Goal: Task Accomplishment & Management: Use online tool/utility

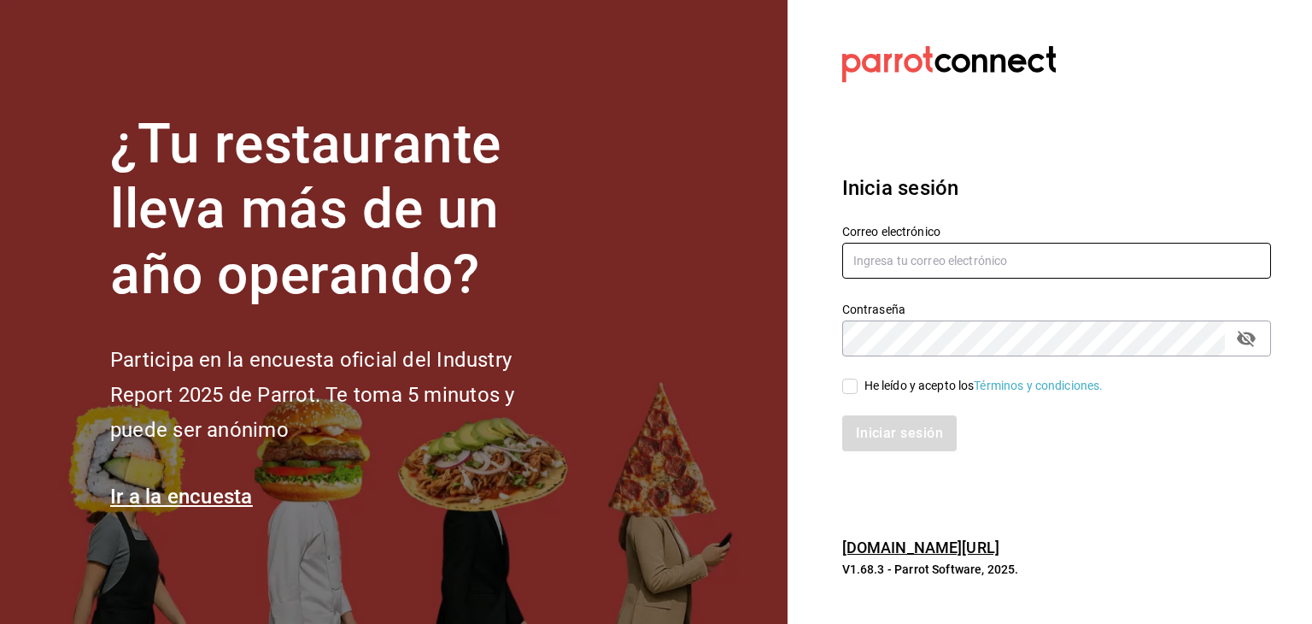
click at [911, 269] on input "text" at bounding box center [1056, 261] width 429 height 36
type input "david@enigmarooms.com.mx"
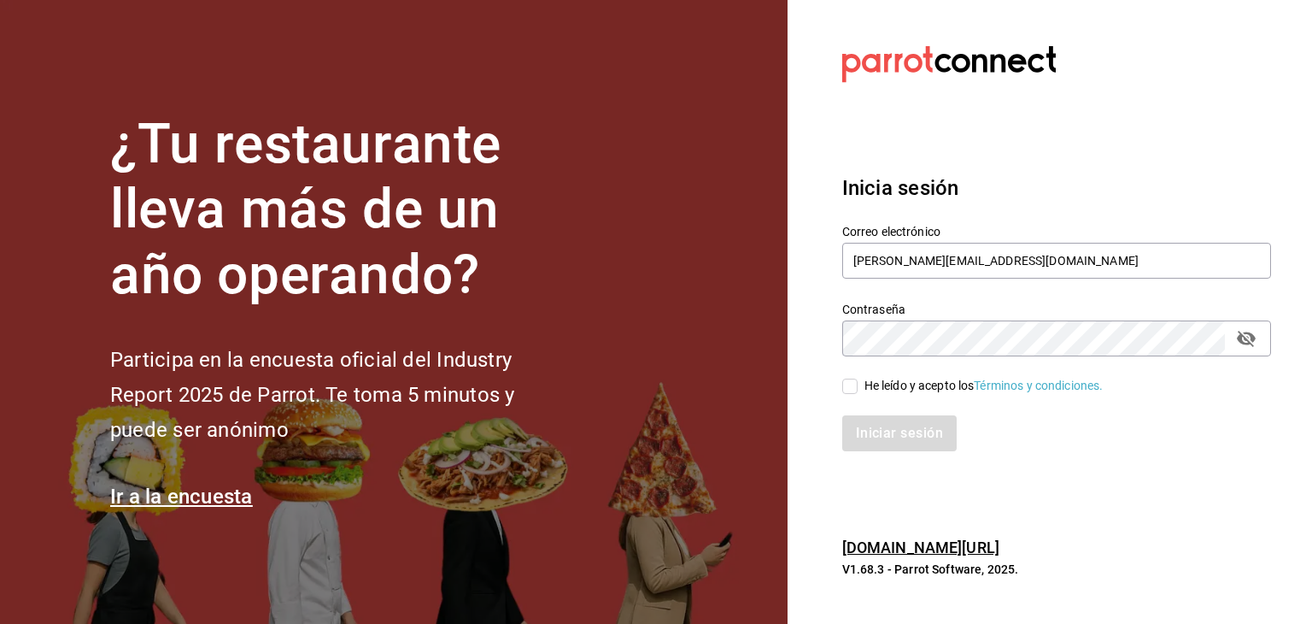
click at [851, 389] on input "He leído y acepto los Términos y condiciones." at bounding box center [849, 385] width 15 height 15
checkbox input "true"
click at [917, 448] on button "Iniciar sesión" at bounding box center [900, 433] width 116 height 36
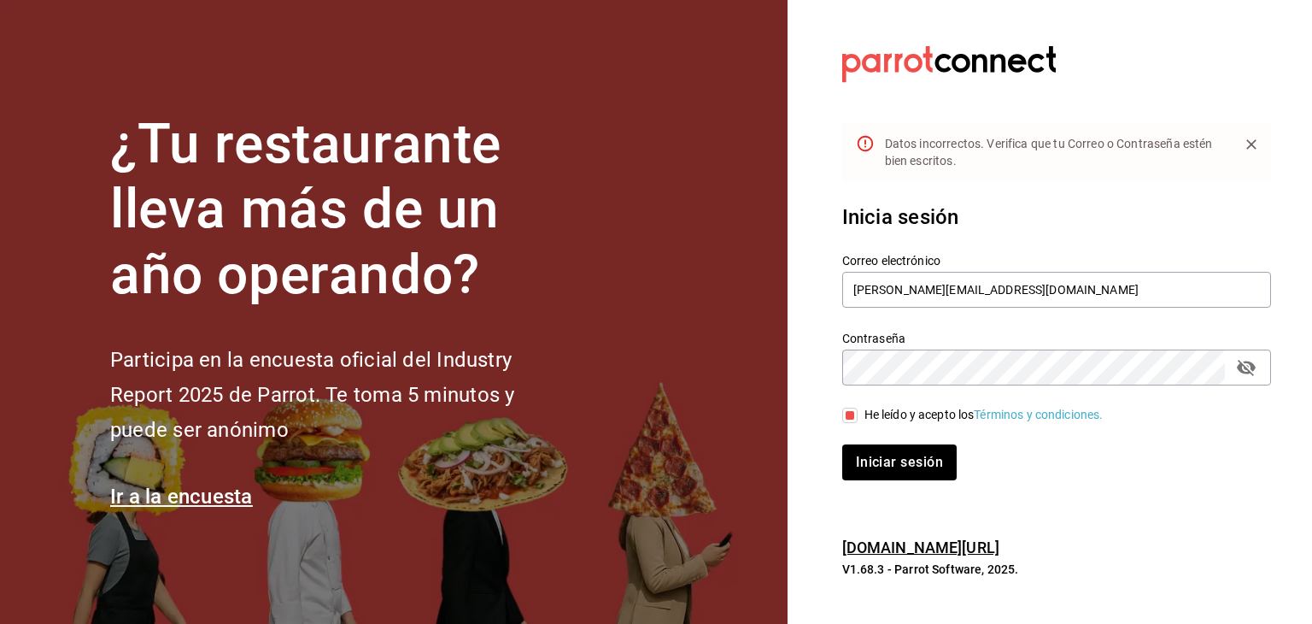
click at [1234, 372] on button "passwordField" at bounding box center [1246, 367] width 29 height 29
click at [888, 452] on button "Iniciar sesión" at bounding box center [900, 462] width 116 height 36
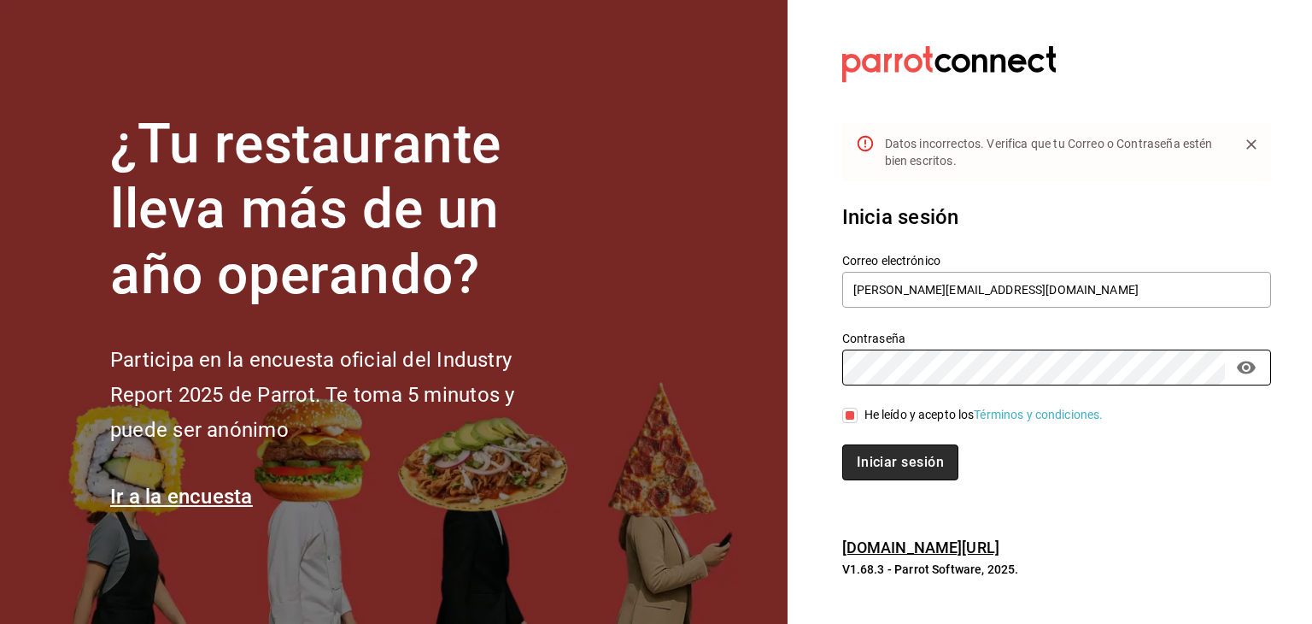
click at [936, 455] on button "Iniciar sesión" at bounding box center [900, 462] width 116 height 36
click at [888, 468] on button "Iniciar sesión" at bounding box center [900, 462] width 116 height 36
click at [923, 464] on button "Iniciar sesión" at bounding box center [900, 462] width 116 height 36
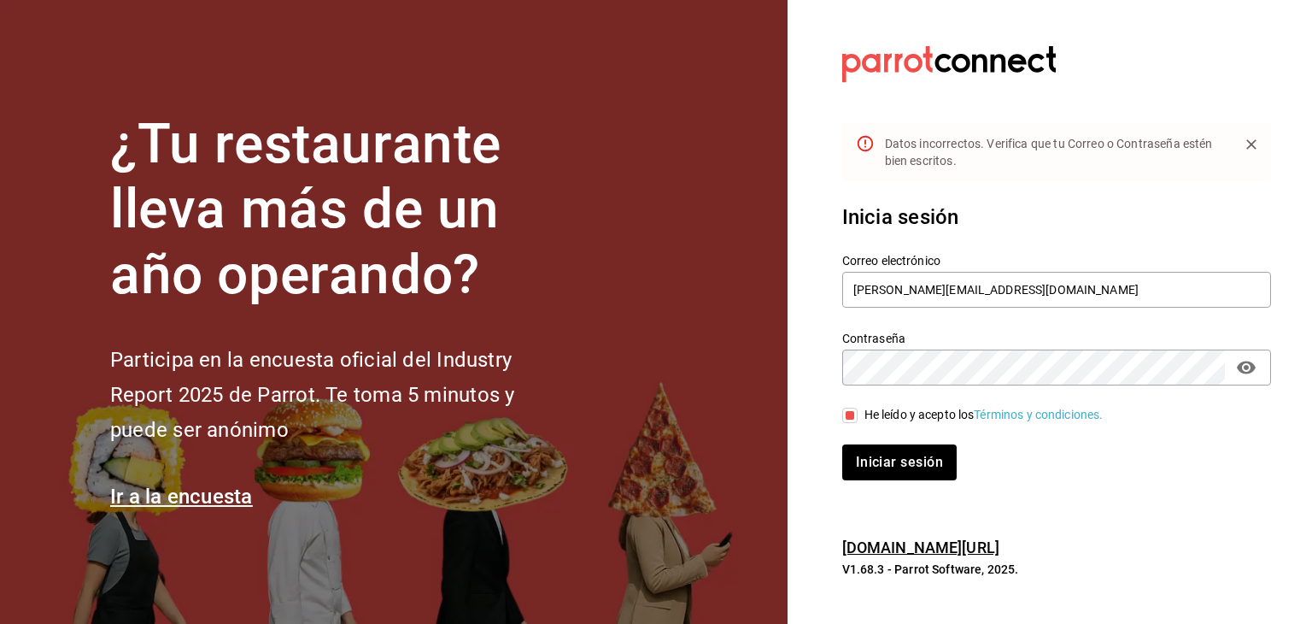
click at [1254, 366] on icon "passwordField" at bounding box center [1246, 366] width 19 height 13
click at [894, 284] on input "david@enigmarooms.com.mx" at bounding box center [1056, 290] width 429 height 36
click at [1102, 274] on input "david@enigmarooms.com.mx" at bounding box center [1056, 290] width 429 height 36
click at [810, 435] on section "Datos incorrectos. Verifica que tu Correo o Contraseña estén bien escritos. Ini…" at bounding box center [1050, 312] width 525 height 624
click at [1247, 141] on icon "Close" at bounding box center [1251, 144] width 17 height 17
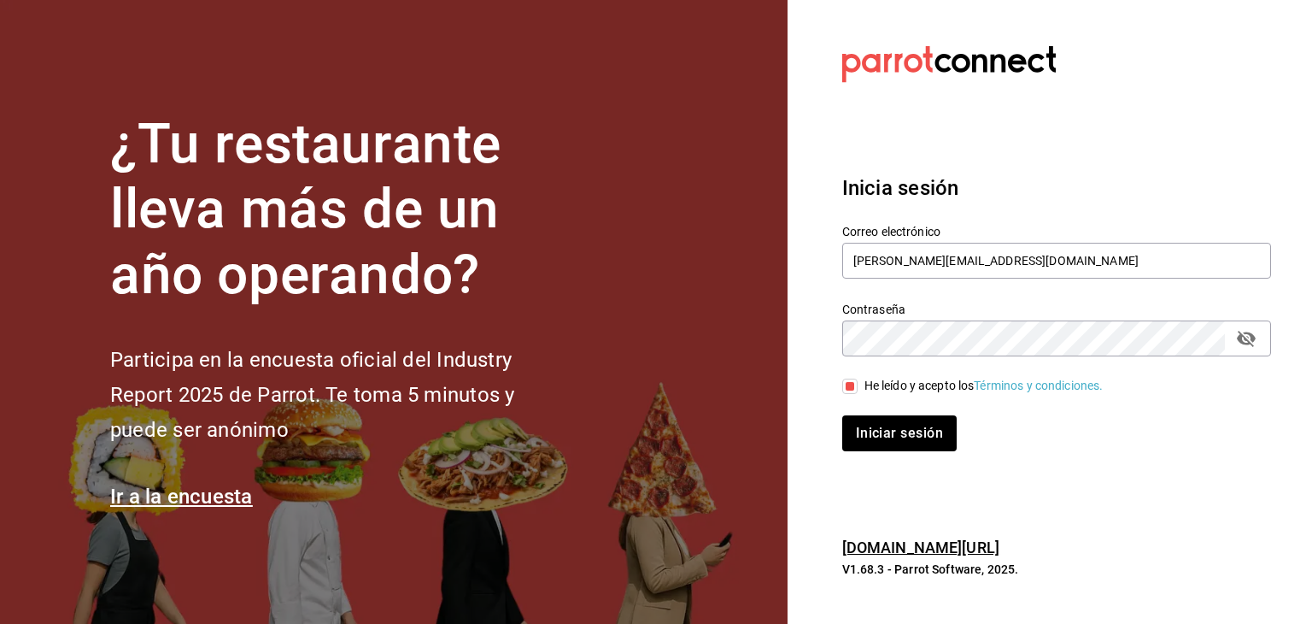
click at [1240, 344] on icon "passwordField" at bounding box center [1246, 338] width 21 height 21
click at [925, 431] on button "Iniciar sesión" at bounding box center [900, 433] width 116 height 36
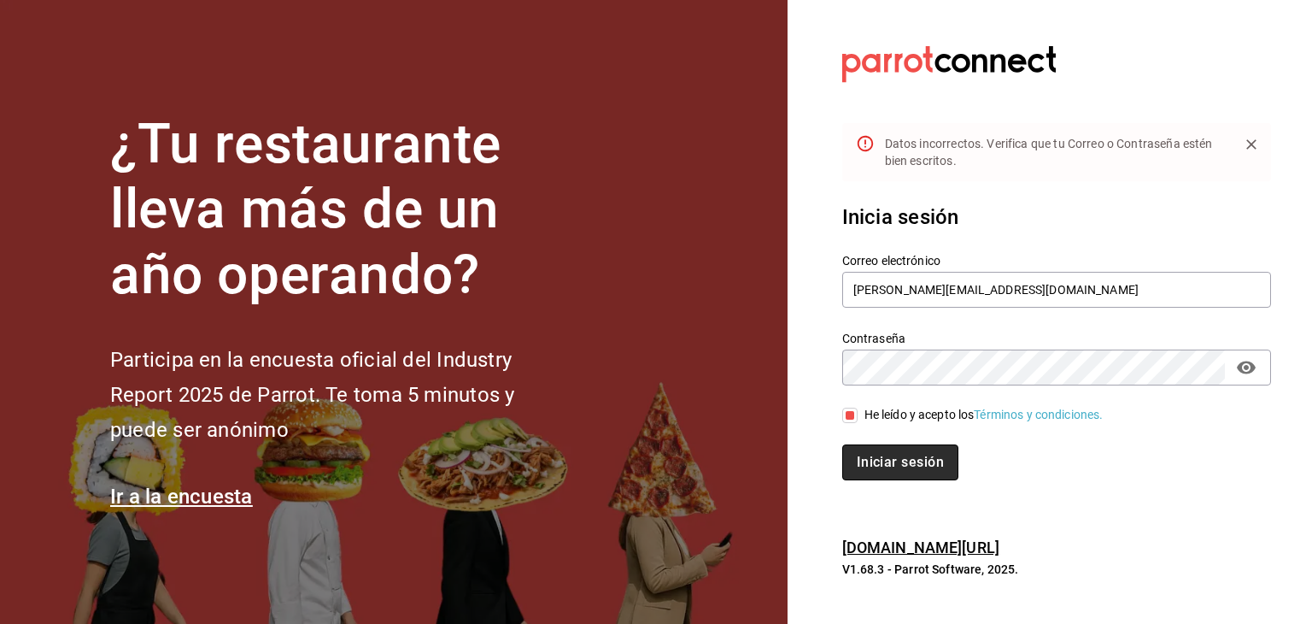
click at [915, 472] on button "Iniciar sesión" at bounding box center [900, 462] width 116 height 36
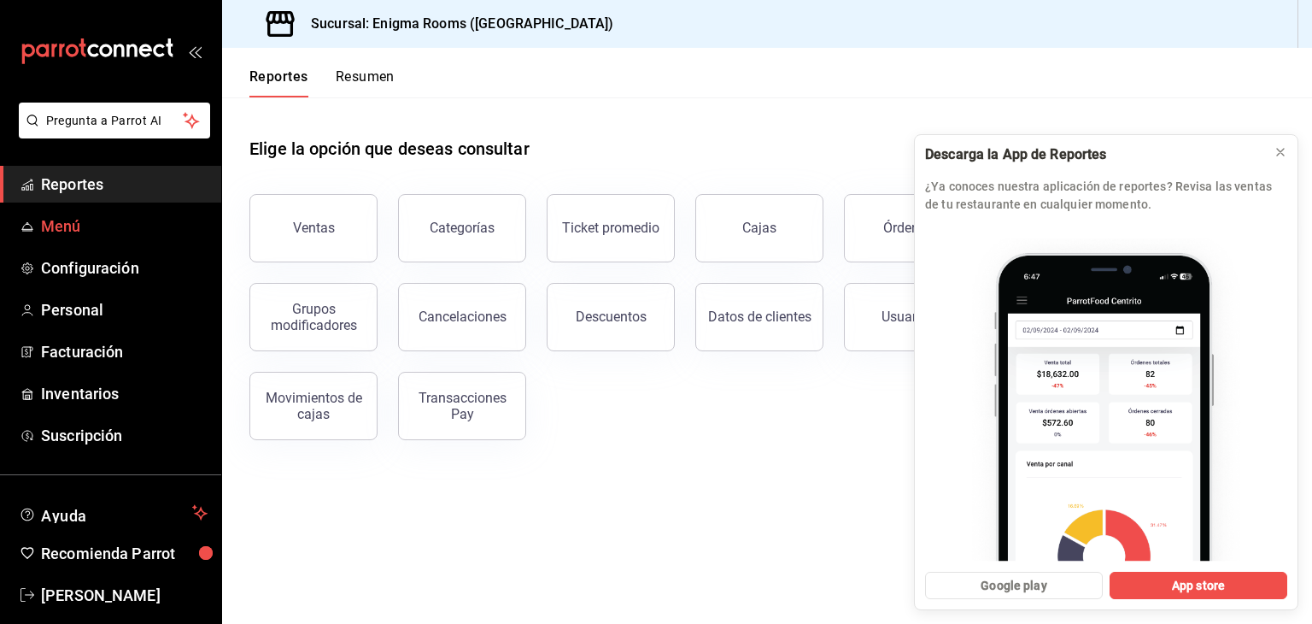
scroll to position [21, 0]
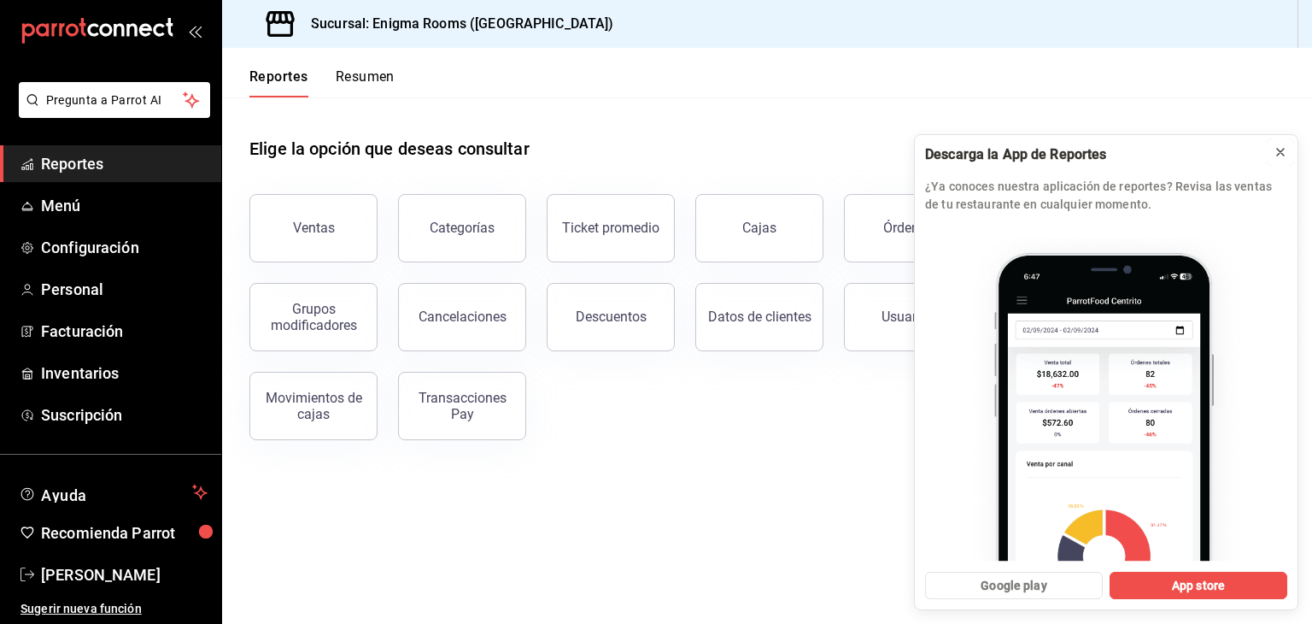
click at [1281, 152] on icon at bounding box center [1281, 152] width 14 height 14
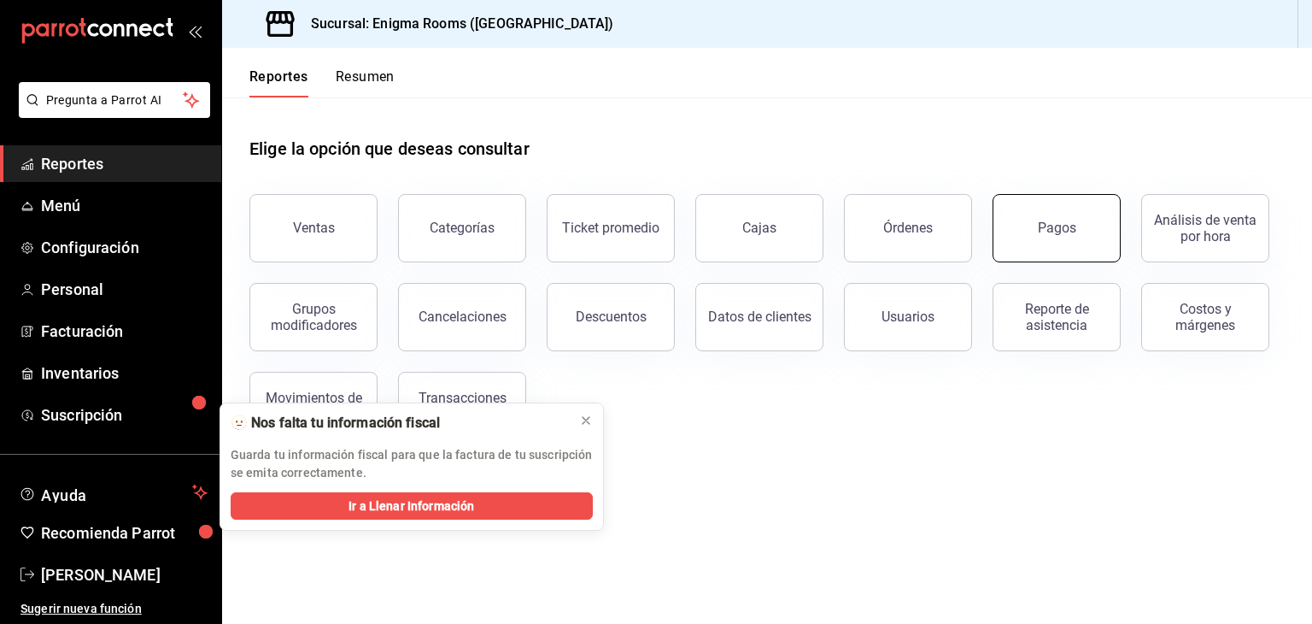
click at [1023, 214] on button "Pagos" at bounding box center [1057, 228] width 128 height 68
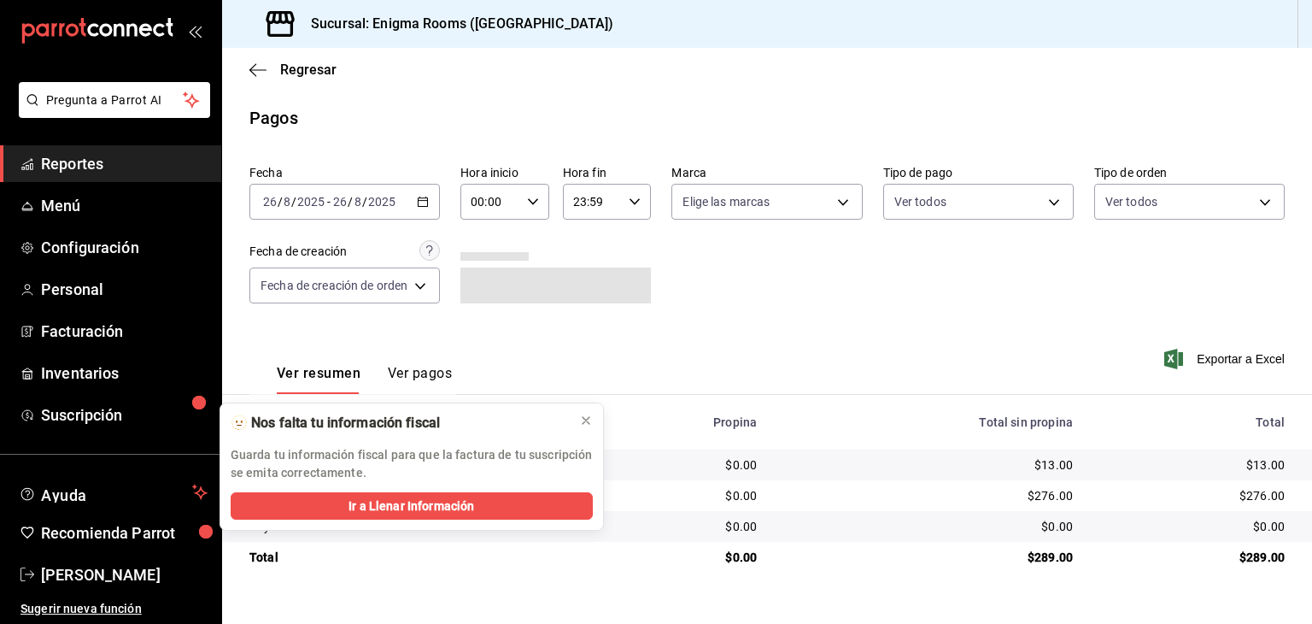
click at [417, 205] on icon "button" at bounding box center [423, 202] width 12 height 12
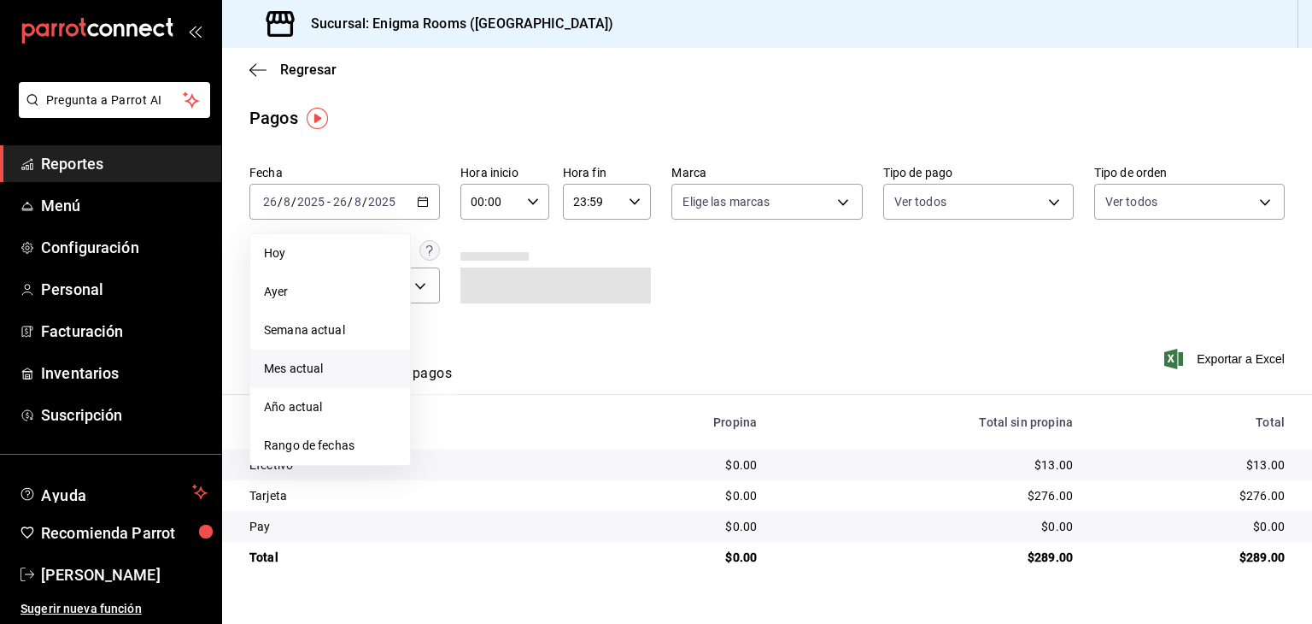
click at [314, 361] on span "Mes actual" at bounding box center [330, 369] width 132 height 18
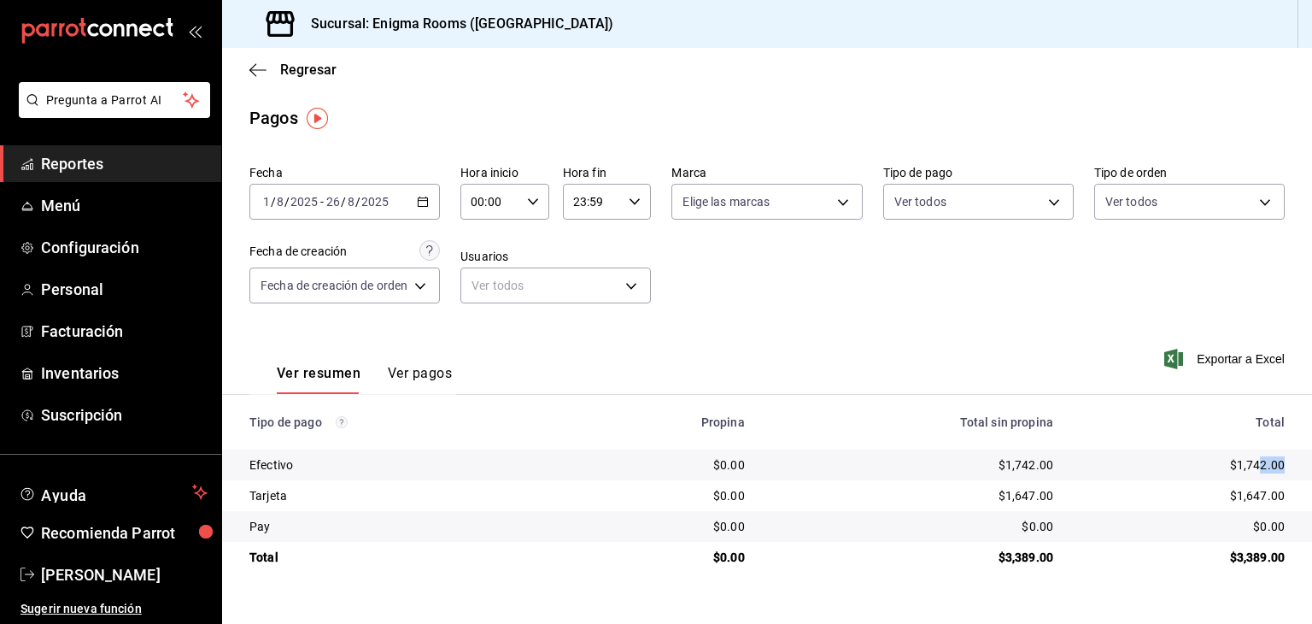
drag, startPoint x: 1286, startPoint y: 460, endPoint x: 1260, endPoint y: 459, distance: 25.6
click at [1261, 459] on td "$1,742.00" at bounding box center [1189, 464] width 245 height 31
drag, startPoint x: 1285, startPoint y: 496, endPoint x: 1196, endPoint y: 497, distance: 88.8
click at [1216, 495] on td "$1,647.00" at bounding box center [1189, 495] width 245 height 31
click at [397, 353] on div "Ver resumen Ver pagos" at bounding box center [350, 369] width 202 height 50
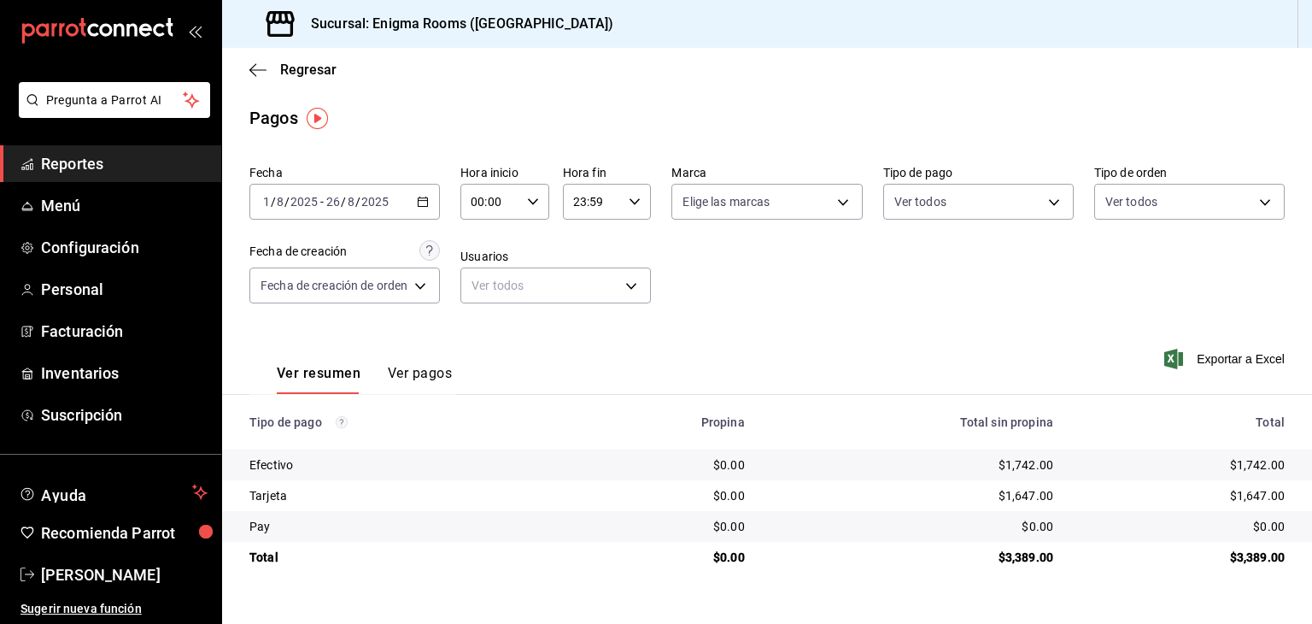
click at [399, 367] on button "Ver pagos" at bounding box center [420, 379] width 64 height 29
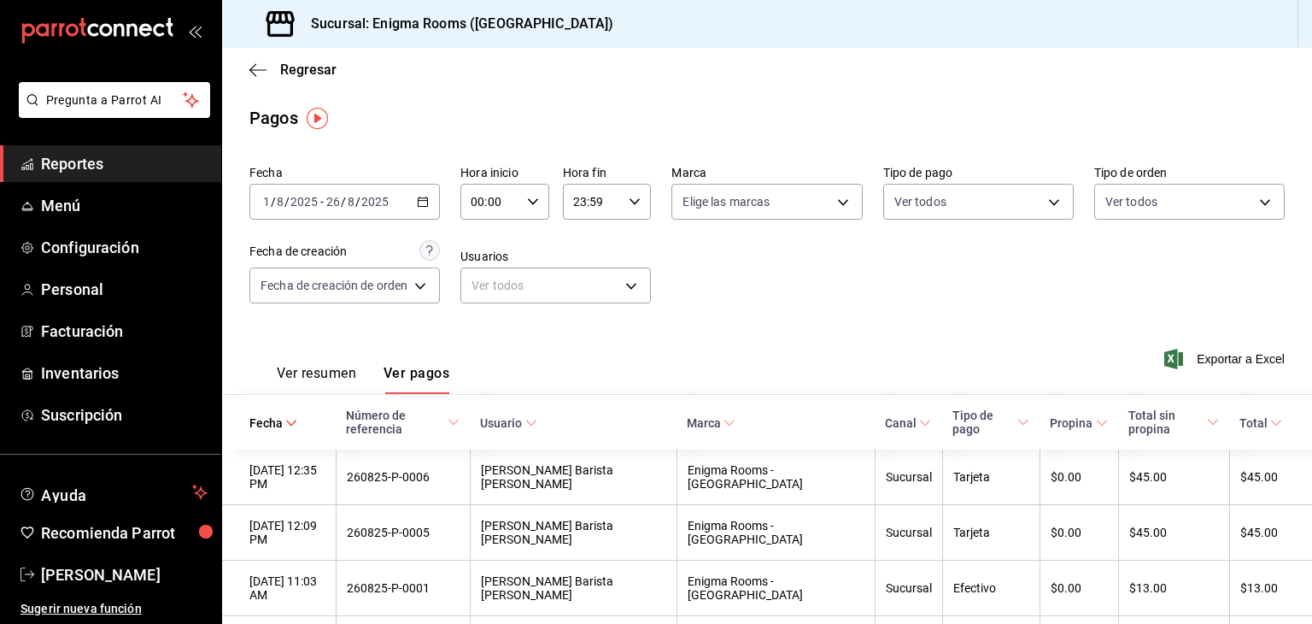
click at [278, 373] on button "Ver resumen" at bounding box center [316, 379] width 79 height 29
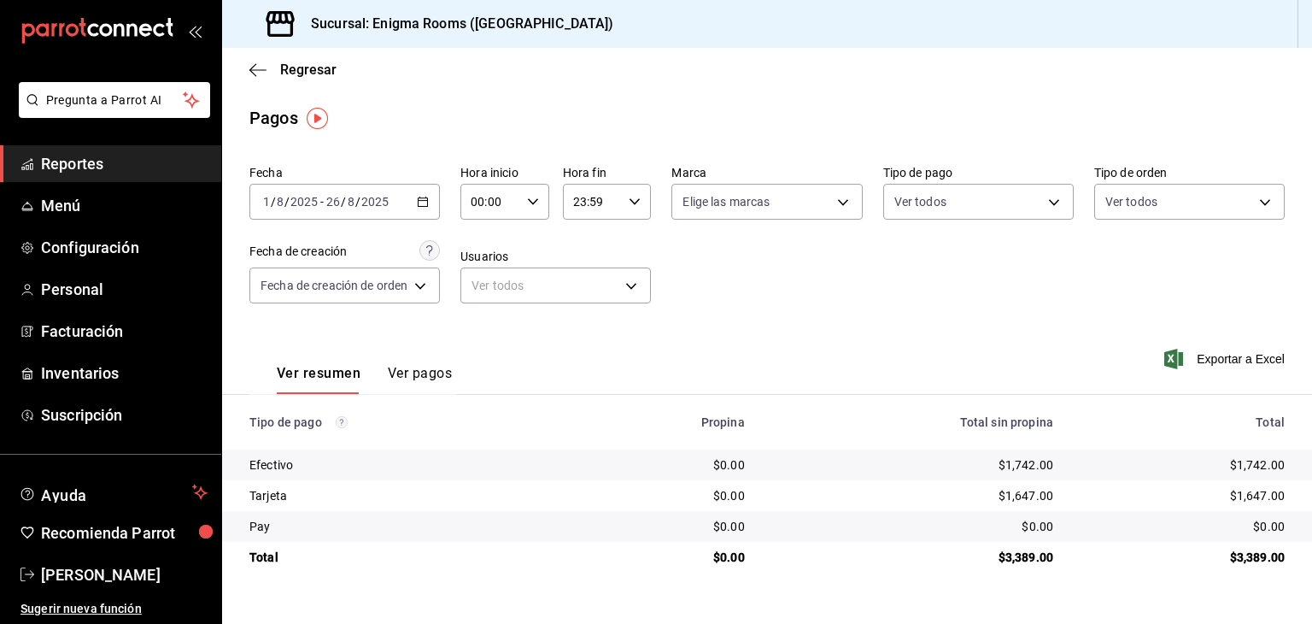
click at [413, 382] on button "Ver pagos" at bounding box center [420, 379] width 64 height 29
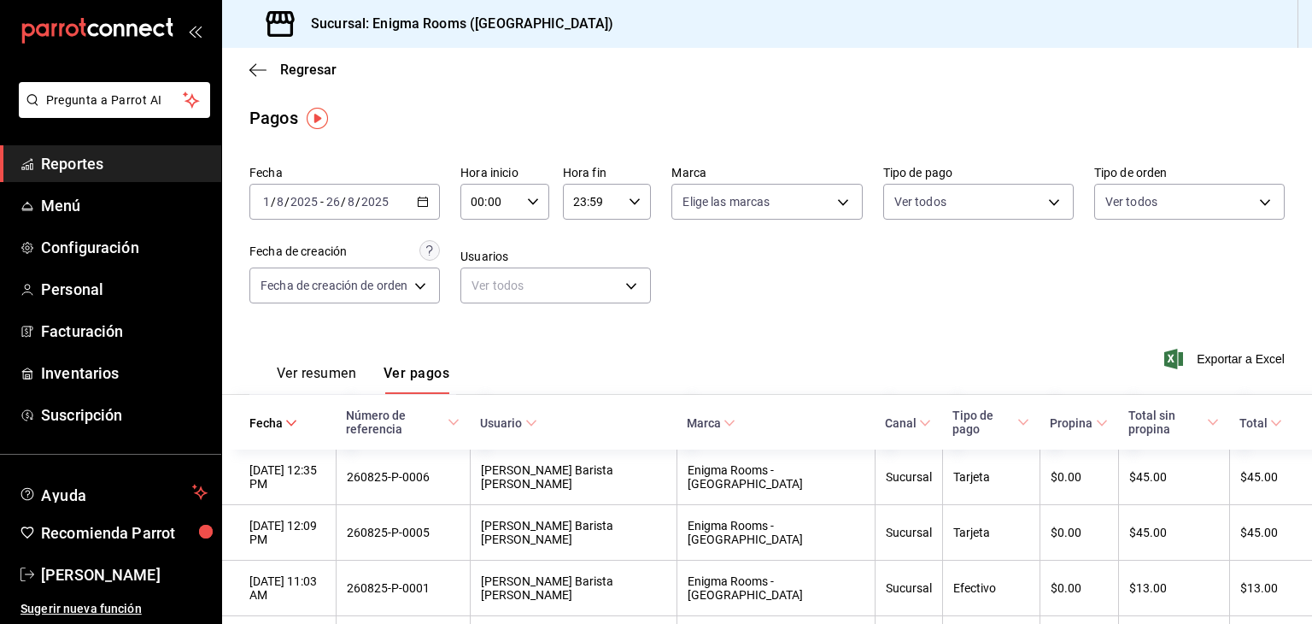
click at [1029, 344] on div "Ver resumen Ver pagos Exportar a Excel" at bounding box center [767, 369] width 1090 height 91
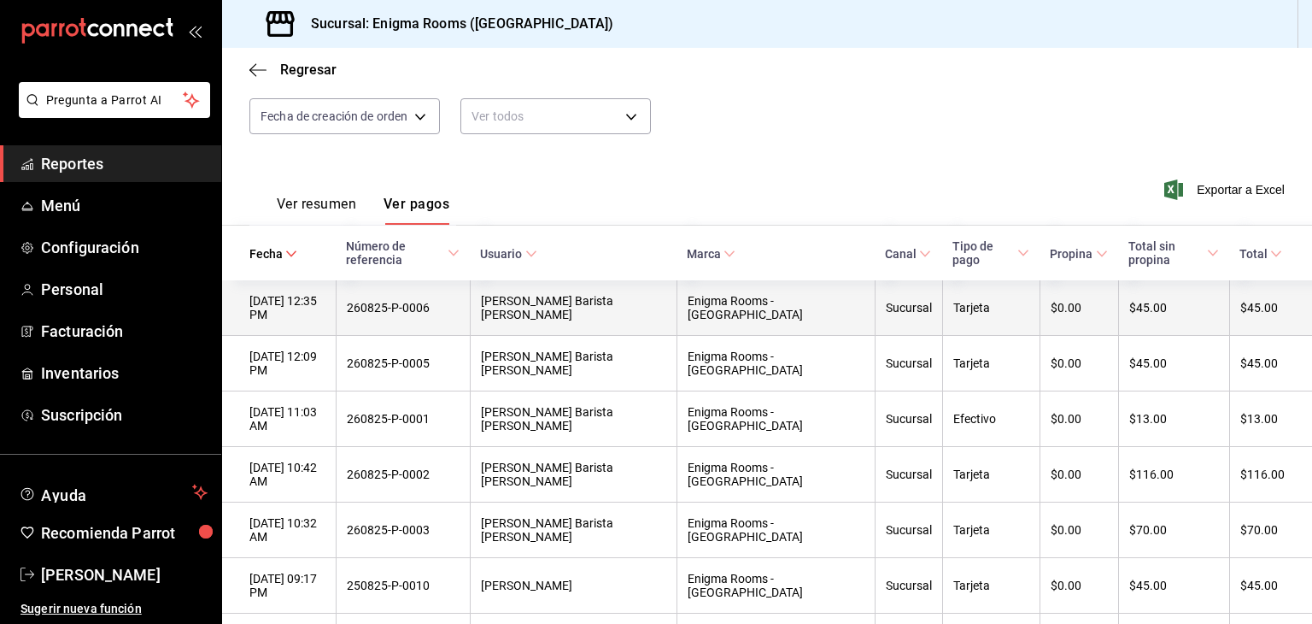
scroll to position [256, 0]
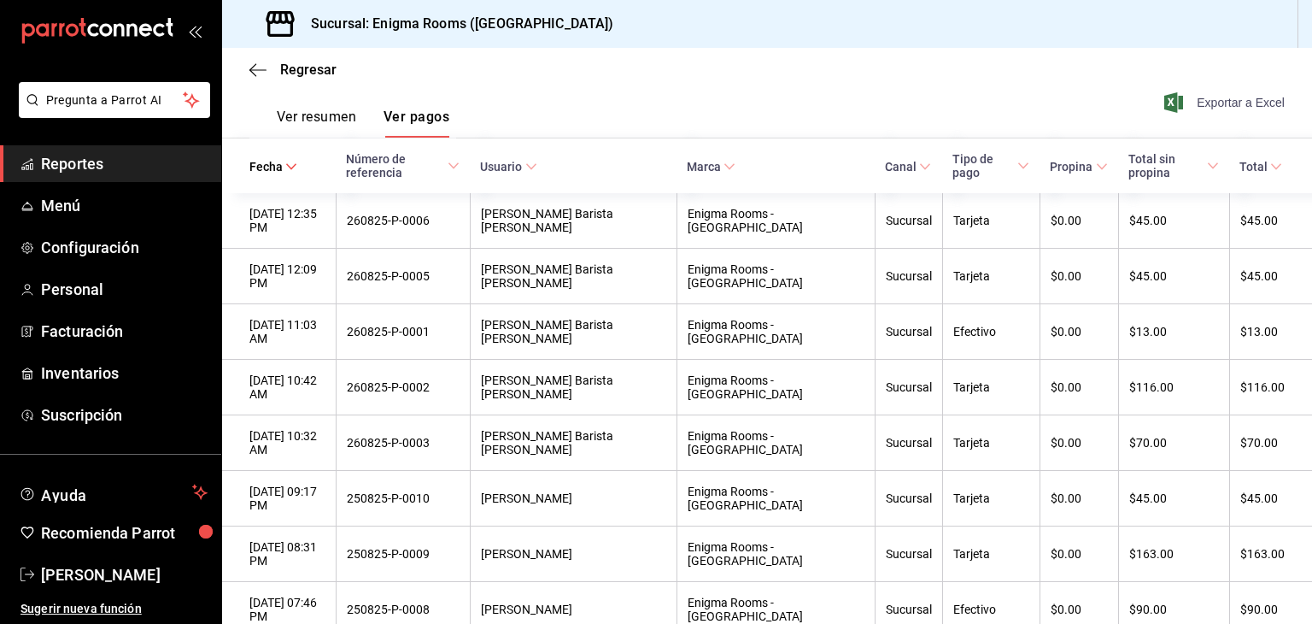
click at [1222, 110] on span "Exportar a Excel" at bounding box center [1226, 102] width 117 height 21
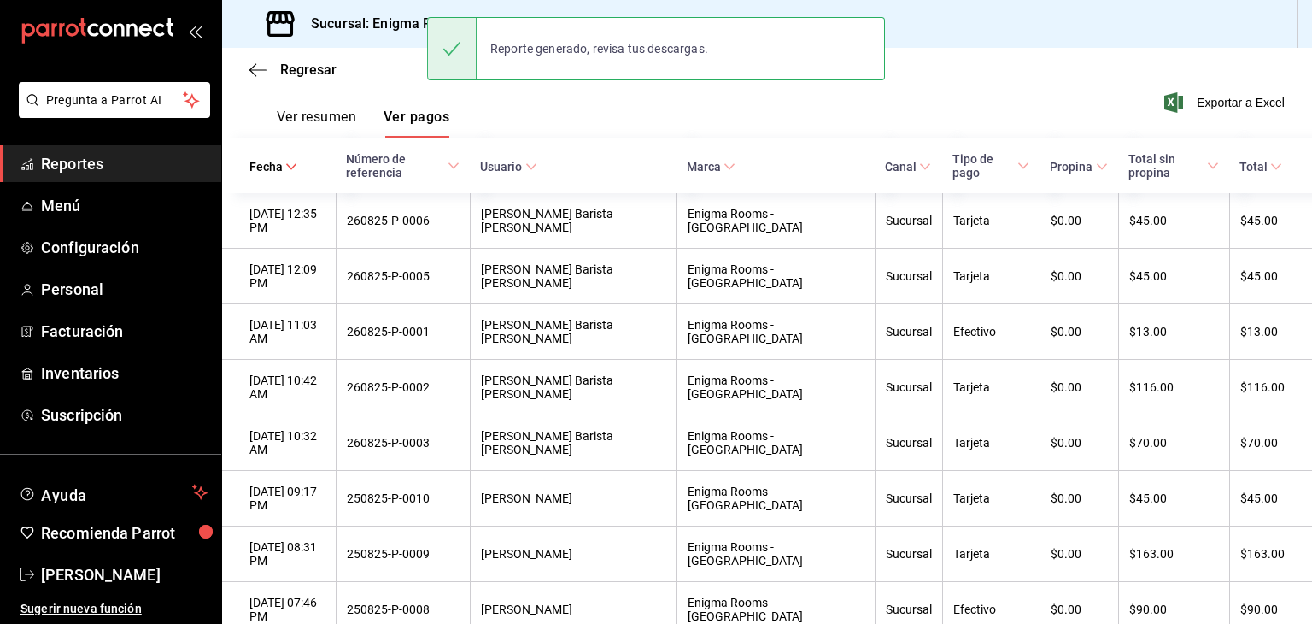
click at [576, 91] on div "Ver resumen Ver pagos Exportar a Excel" at bounding box center [767, 112] width 1090 height 91
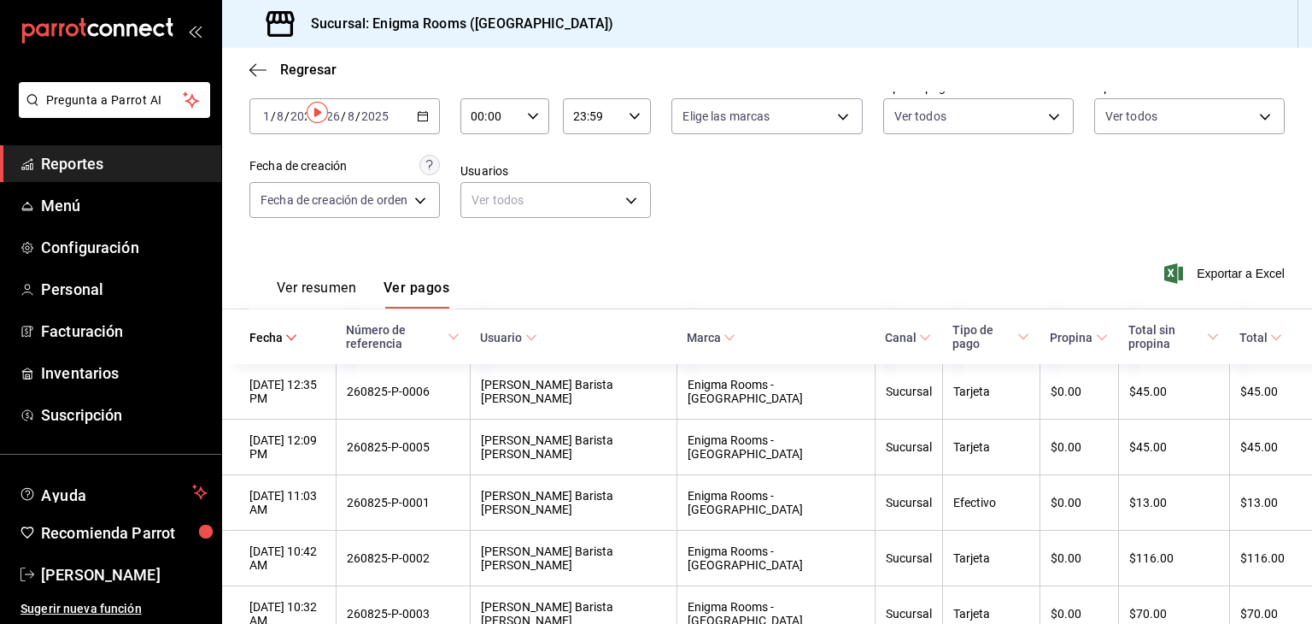
scroll to position [0, 0]
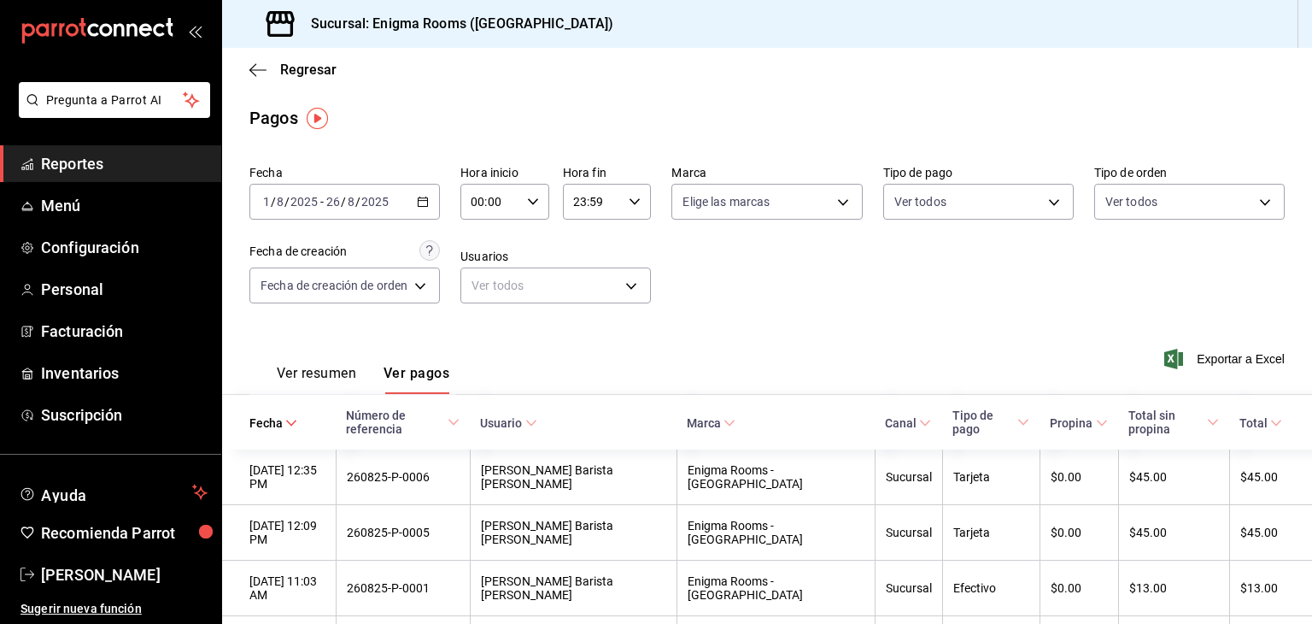
click at [326, 379] on button "Ver resumen" at bounding box center [316, 379] width 79 height 29
